Goal: Task Accomplishment & Management: Use online tool/utility

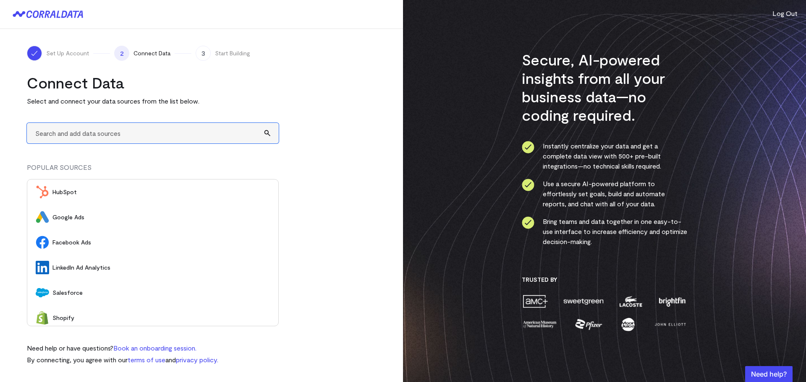
click at [122, 130] on input "text" at bounding box center [153, 133] width 252 height 21
type input "A"
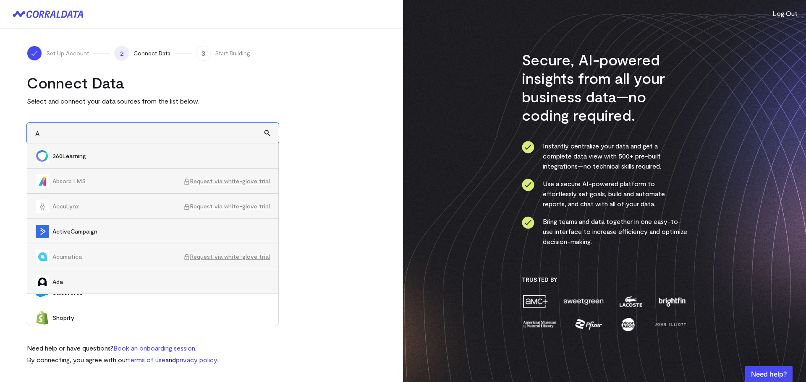
click at [110, 133] on input "A" at bounding box center [153, 133] width 252 height 21
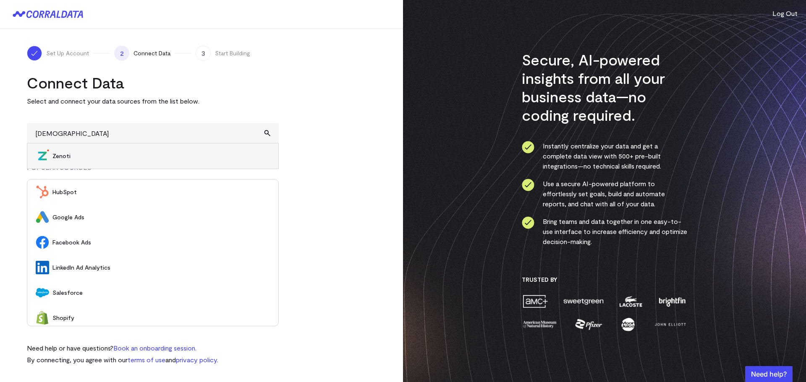
click at [63, 154] on span "Zenoti" at bounding box center [160, 156] width 217 height 8
type input "Zenoti"
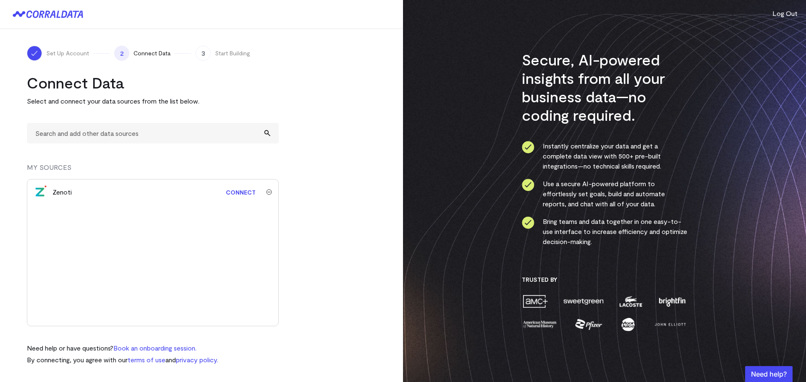
click at [238, 191] on link "Connect" at bounding box center [241, 193] width 38 height 16
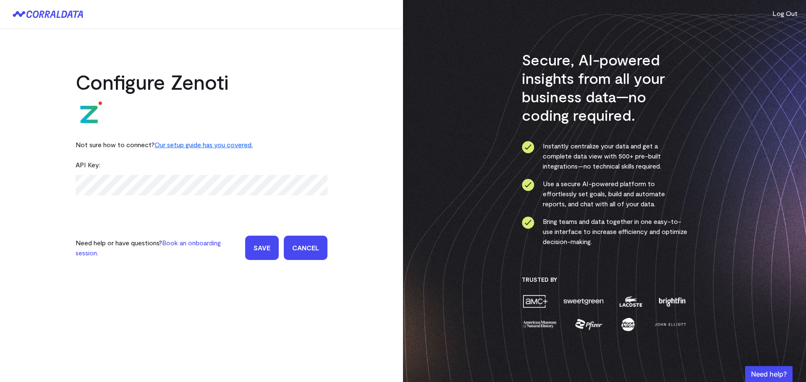
click at [89, 171] on div "API Key:" at bounding box center [202, 165] width 252 height 20
click at [90, 166] on div "API Key:" at bounding box center [202, 165] width 252 height 20
drag, startPoint x: 85, startPoint y: 165, endPoint x: 77, endPoint y: 165, distance: 8.4
click at [77, 165] on div "API Key:" at bounding box center [202, 165] width 252 height 20
click at [96, 165] on div "API Key:" at bounding box center [202, 165] width 252 height 20
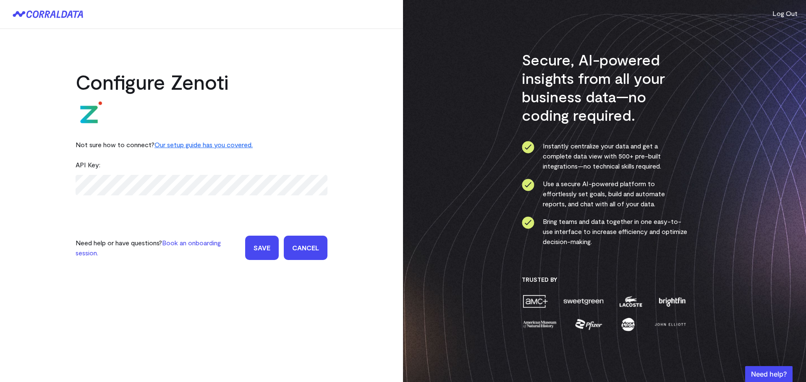
click at [103, 171] on div "API Key:" at bounding box center [202, 165] width 252 height 20
click at [103, 165] on div "API Key:" at bounding box center [202, 165] width 252 height 20
click at [95, 165] on div "API Key:" at bounding box center [202, 165] width 252 height 20
click at [66, 203] on div "Configure Zenoti Not sure how to connect? Our setup guide has you covered. API …" at bounding box center [201, 153] width 403 height 248
click at [85, 220] on form "API Key: Need help or have questions? Book an onboarding session. Save Cancel" at bounding box center [202, 207] width 252 height 105
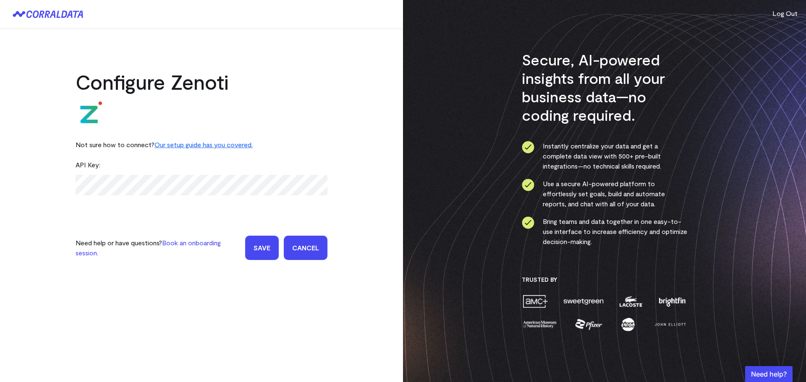
click at [271, 252] on input "Save" at bounding box center [262, 248] width 34 height 24
click at [0, 191] on html "Configure Zenoti Not sure how to connect? Our setup guide has you covered. API …" at bounding box center [403, 191] width 806 height 382
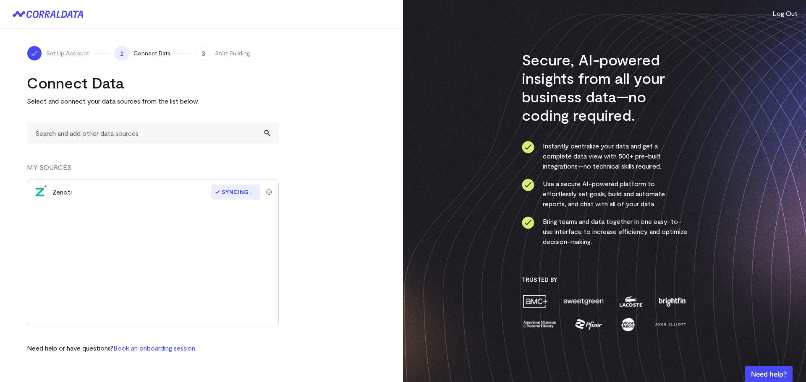
click at [230, 196] on span "Syncing" at bounding box center [235, 192] width 49 height 15
click at [267, 191] on img "submit" at bounding box center [269, 192] width 6 height 6
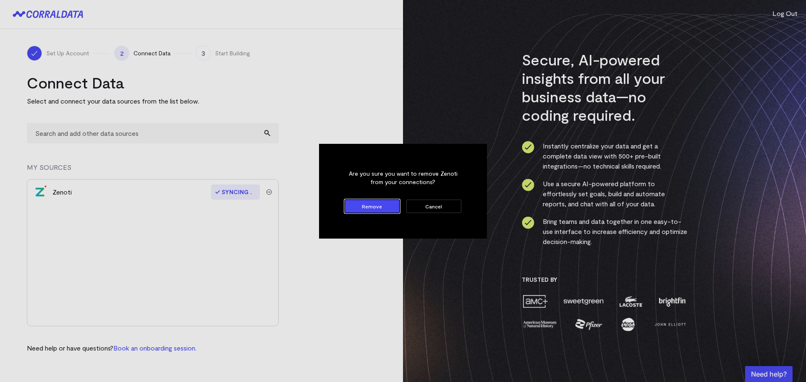
click at [389, 209] on button "Remove" at bounding box center [372, 206] width 55 height 13
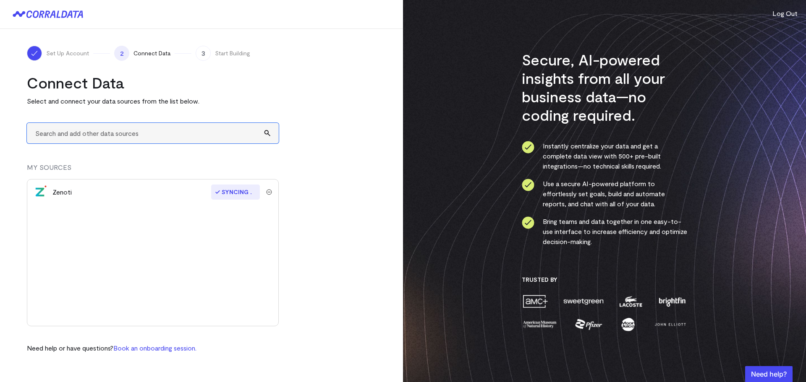
click at [131, 135] on input "text" at bounding box center [153, 133] width 252 height 21
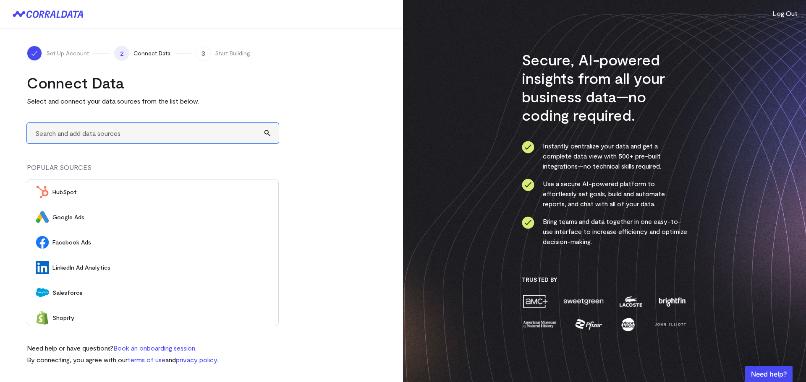
click at [115, 141] on input "text" at bounding box center [153, 133] width 252 height 21
type input "A"
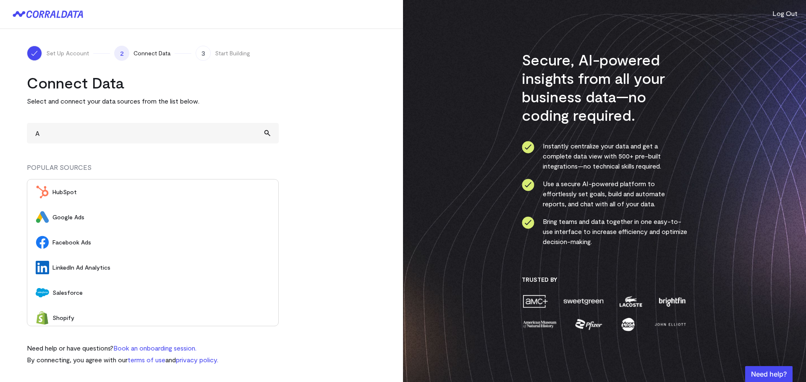
click at [320, 177] on turbo-frame "Connect Data Select and connect your data sources from the list below. A POPULA…" at bounding box center [201, 219] width 349 height 292
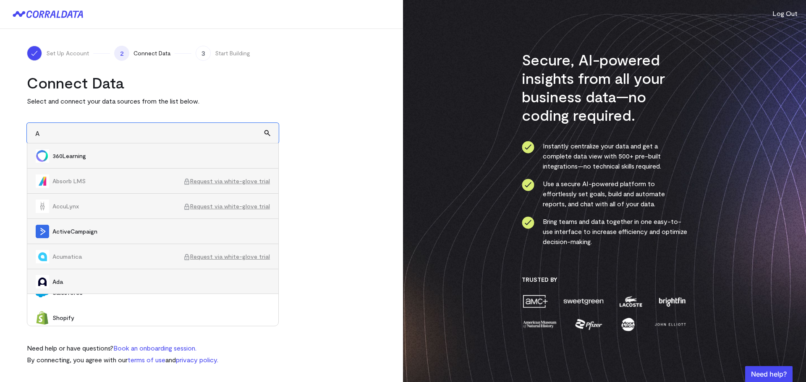
click at [94, 130] on input "A" at bounding box center [153, 133] width 252 height 21
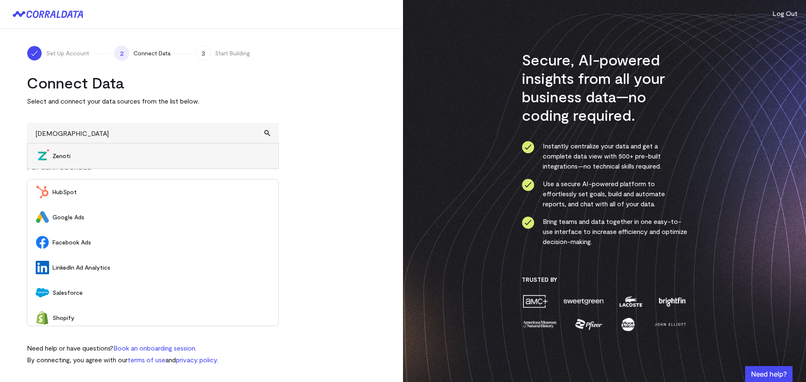
click at [104, 157] on span "Zenoti" at bounding box center [160, 156] width 217 height 8
type input "Zenoti"
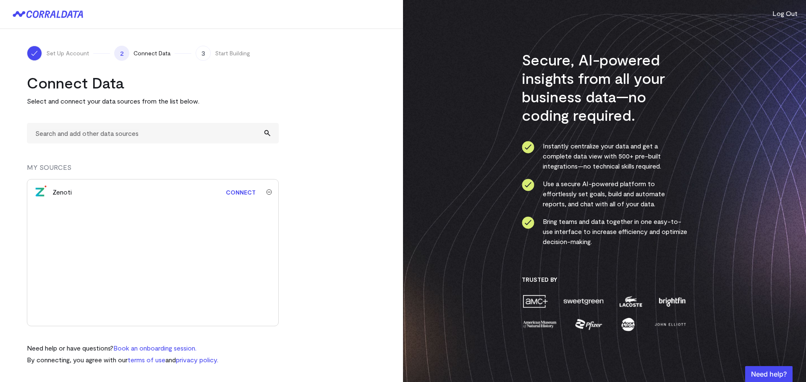
click at [239, 192] on link "Connect" at bounding box center [241, 193] width 38 height 16
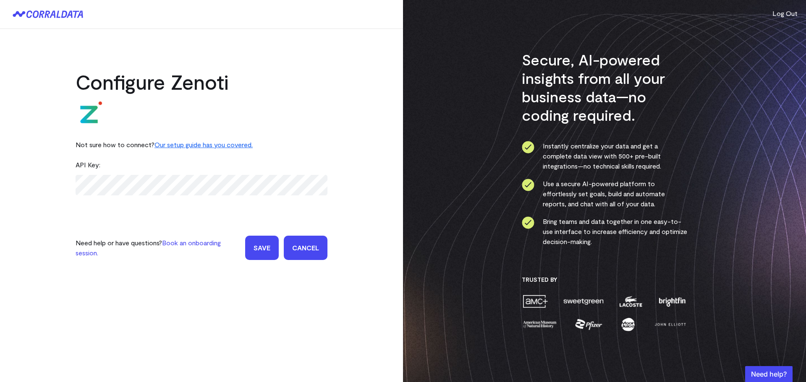
click at [264, 255] on input "Save" at bounding box center [262, 248] width 34 height 24
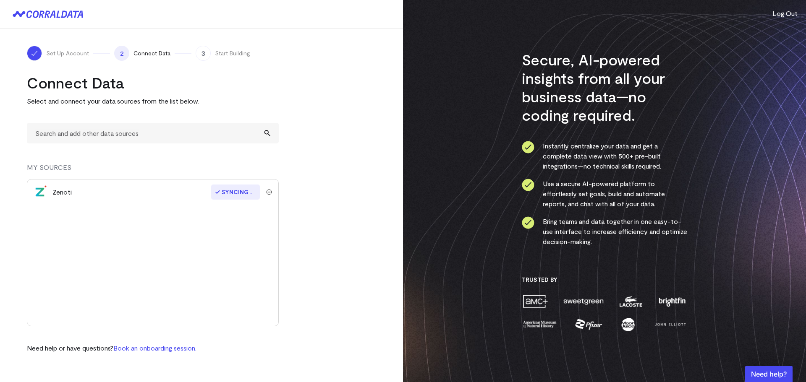
click at [372, 240] on turbo-frame "Connect Data Select and connect your data sources from the list below. MY SOURC…" at bounding box center [201, 213] width 349 height 280
click at [320, 247] on turbo-frame "Connect Data Select and connect your data sources from the list below. MY SOURC…" at bounding box center [201, 213] width 349 height 280
click at [226, 219] on div "Zenoti Syncing" at bounding box center [153, 252] width 252 height 147
click at [311, 215] on turbo-frame "Connect Data Select and connect your data sources from the list below. MY SOURC…" at bounding box center [201, 213] width 349 height 280
click at [235, 192] on span "Syncing" at bounding box center [235, 192] width 49 height 15
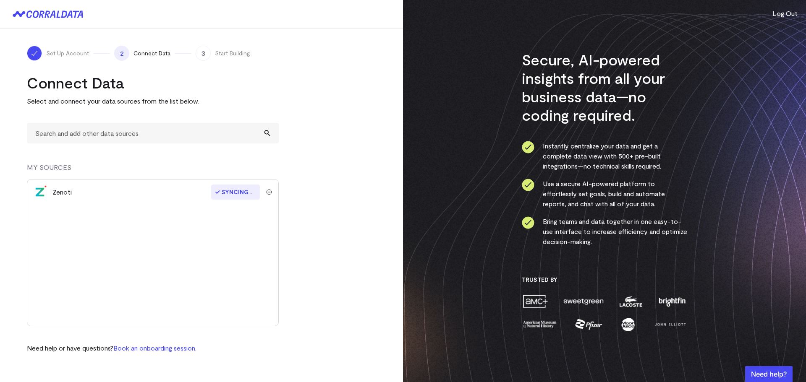
click at [341, 291] on turbo-frame "Connect Data Select and connect your data sources from the list below. MY SOURC…" at bounding box center [201, 213] width 349 height 280
drag, startPoint x: 382, startPoint y: 145, endPoint x: 391, endPoint y: 144, distance: 8.9
click at [382, 145] on div "Set Up Account 2 Connect Data 3 Start Building Connect Data Select and connect …" at bounding box center [201, 199] width 403 height 341
click at [310, 303] on turbo-frame "Connect Data Select and connect your data sources from the list below. MY SOURC…" at bounding box center [201, 213] width 349 height 280
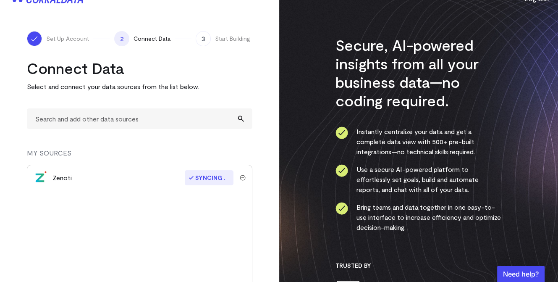
scroll to position [15, 0]
